Goal: Transaction & Acquisition: Purchase product/service

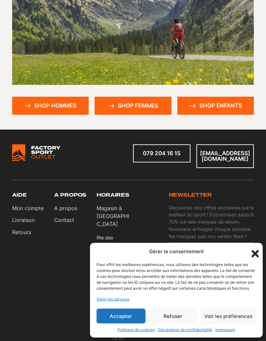
scroll to position [146, 0]
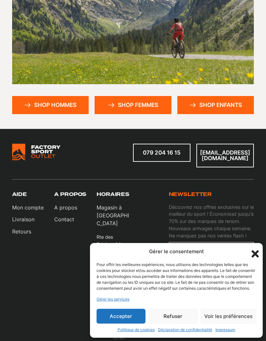
click at [175, 315] on button "Refuser" at bounding box center [173, 316] width 49 height 15
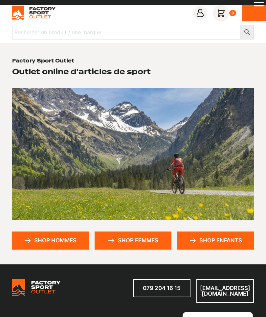
scroll to position [0, 0]
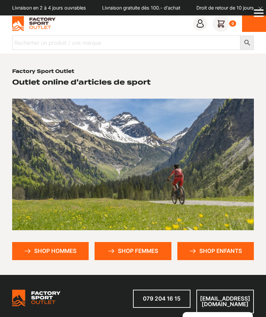
click at [264, 13] on button "dismiss" at bounding box center [260, 8] width 11 height 11
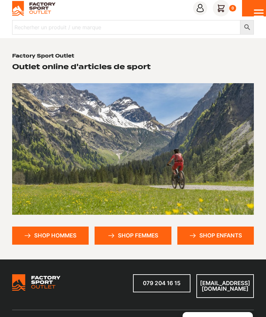
click at [262, 12] on icon "Open Menu" at bounding box center [259, 13] width 10 height 13
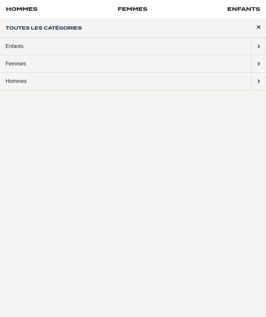
click at [46, 82] on link "Hommes" at bounding box center [125, 81] width 251 height 17
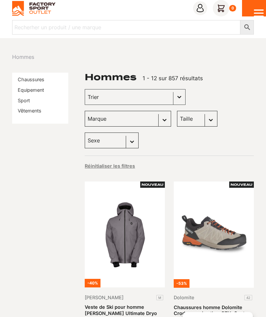
click at [30, 79] on link "Chaussures" at bounding box center [31, 80] width 27 height 6
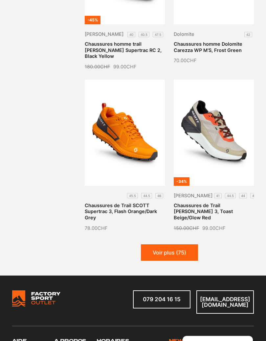
scroll to position [911, 0]
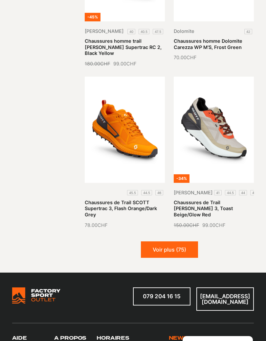
click at [171, 241] on button "Voir plus (75)" at bounding box center [169, 249] width 57 height 16
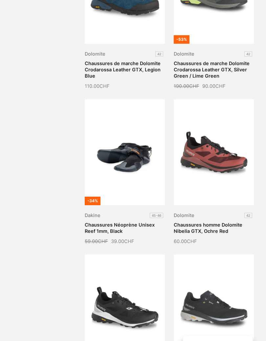
scroll to position [1534, 0]
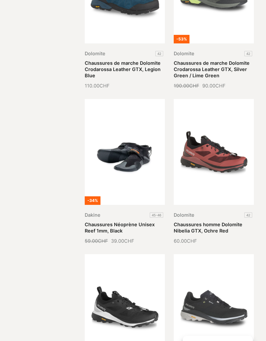
click at [128, 222] on link "Chaussures Néoprène Unisex Reef 1mm, Black" at bounding box center [120, 228] width 70 height 12
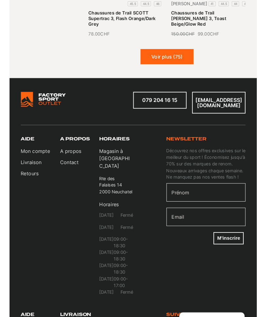
scroll to position [939, 0]
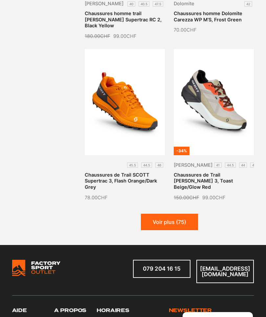
click at [182, 214] on button "Voir plus (75)" at bounding box center [169, 222] width 57 height 16
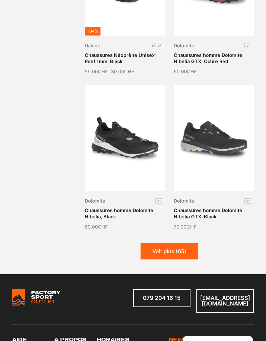
scroll to position [1714, 0]
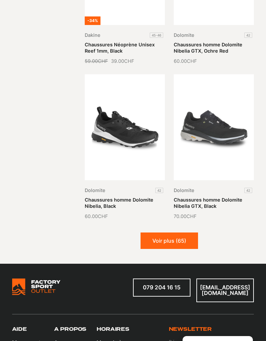
click at [184, 232] on button "Voir plus (65)" at bounding box center [170, 240] width 58 height 16
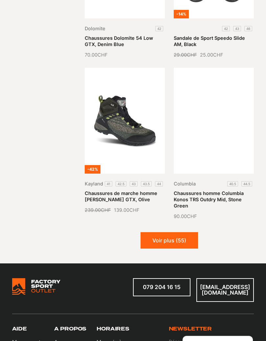
scroll to position [2550, 0]
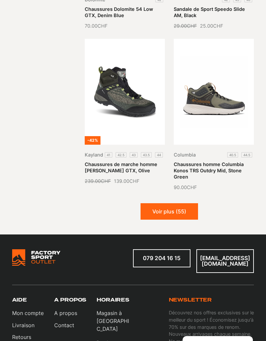
click at [177, 203] on button "Voir plus (55)" at bounding box center [170, 211] width 58 height 16
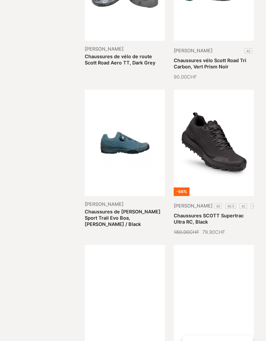
scroll to position [3138, 0]
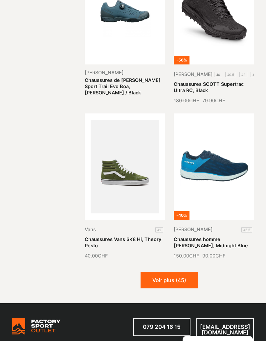
click at [176, 272] on button "Voir plus (45)" at bounding box center [170, 280] width 58 height 16
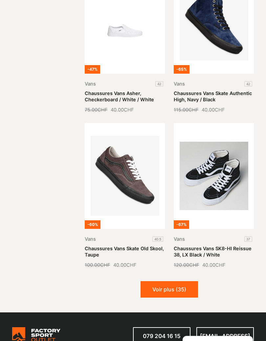
scroll to position [4037, 0]
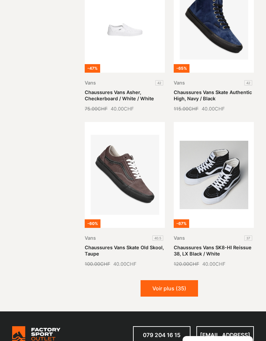
click at [169, 280] on button "Voir plus (35)" at bounding box center [170, 288] width 58 height 16
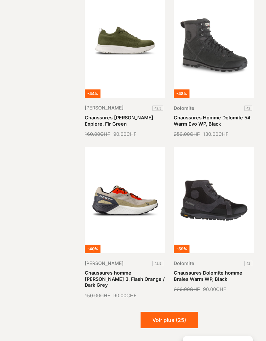
scroll to position [4818, 0]
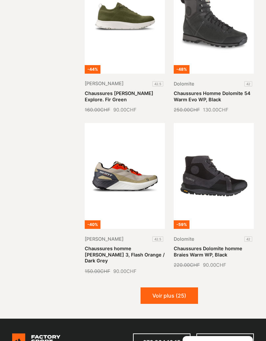
click at [177, 287] on button "Voir plus (25)" at bounding box center [170, 295] width 58 height 16
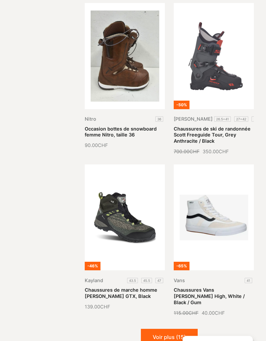
click at [185, 316] on button "Voir plus (15)" at bounding box center [169, 337] width 57 height 16
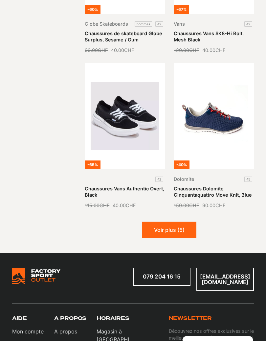
scroll to position [6519, 0]
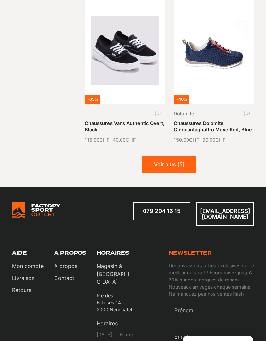
click at [172, 156] on button "Voir plus (5)" at bounding box center [169, 164] width 54 height 16
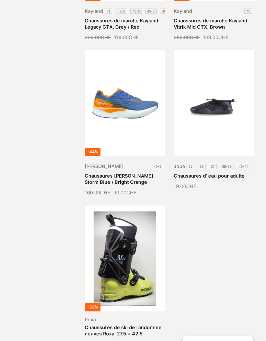
scroll to position [6776, 0]
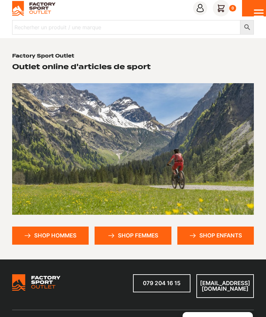
click at [64, 234] on link "Shop hommes" at bounding box center [50, 235] width 77 height 18
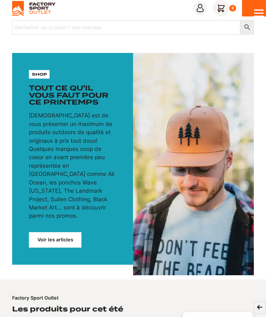
click at [262, 9] on icon "Open Menu" at bounding box center [259, 13] width 10 height 13
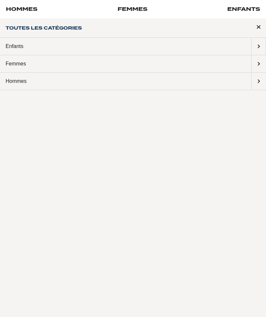
click at [20, 78] on link "Hommes" at bounding box center [125, 81] width 251 height 17
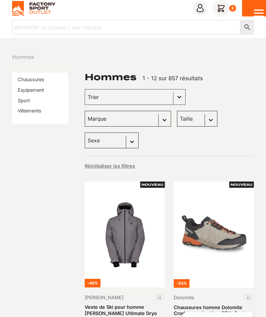
click at [25, 99] on link "Sport" at bounding box center [24, 101] width 12 height 6
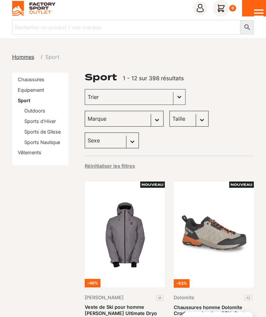
click at [31, 150] on link "Vêtements" at bounding box center [30, 153] width 24 height 6
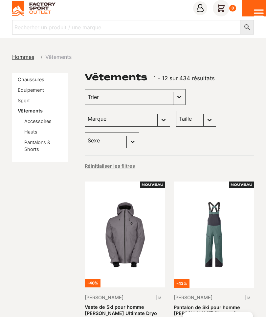
click at [32, 130] on link "Hauts" at bounding box center [30, 132] width 13 height 6
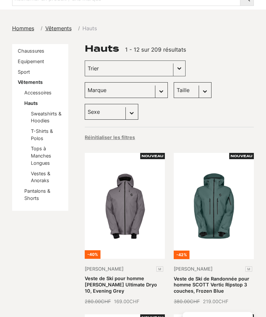
scroll to position [47, 0]
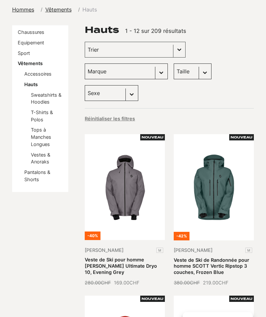
click at [44, 152] on link "Vestes & Anoraks" at bounding box center [40, 158] width 19 height 13
